Goal: Navigation & Orientation: Find specific page/section

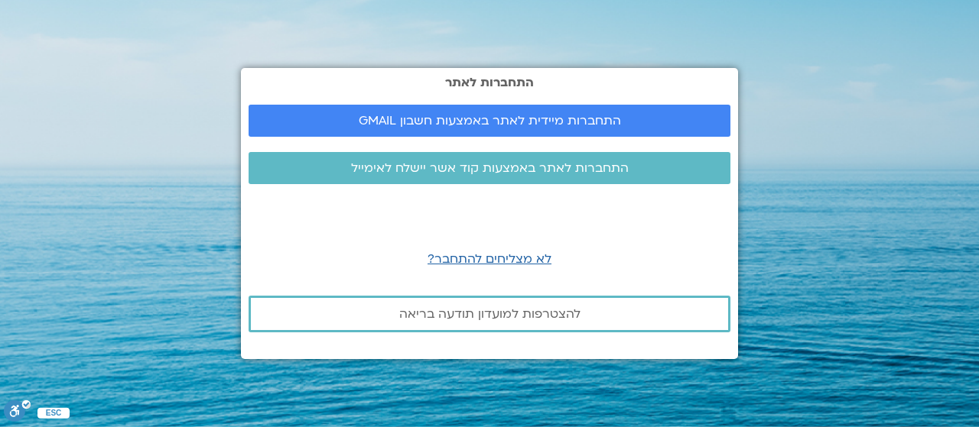
click at [841, 266] on section "התחברות לאתר התחברות מיידית לאתר באמצעות חשבון GMAIL התחברות לאתר באמצעות קוד א…" at bounding box center [489, 213] width 979 height 427
click at [463, 118] on span "התחברות מיידית לאתר באמצעות חשבון GMAIL" at bounding box center [490, 121] width 262 height 14
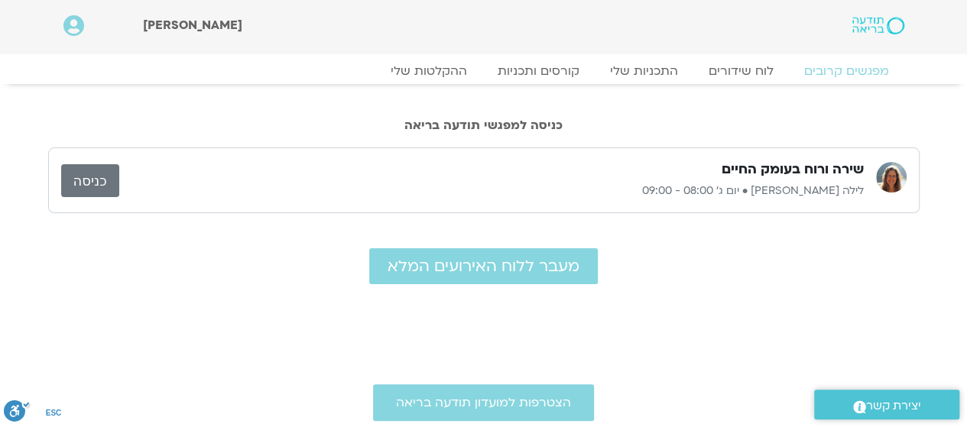
click at [100, 180] on link "כניסה" at bounding box center [90, 180] width 58 height 33
